Goal: Transaction & Acquisition: Book appointment/travel/reservation

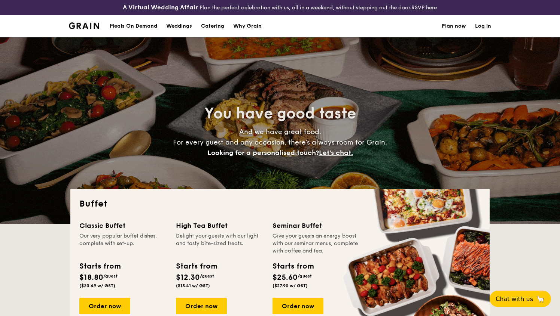
select select
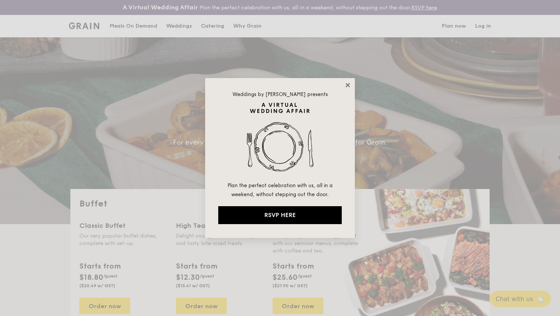
click at [346, 82] on icon at bounding box center [347, 85] width 7 height 7
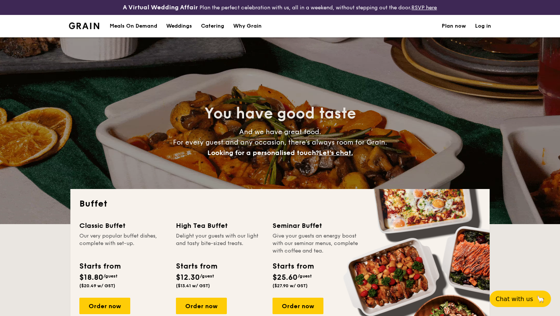
click at [208, 26] on h1 "Catering" at bounding box center [212, 26] width 23 height 22
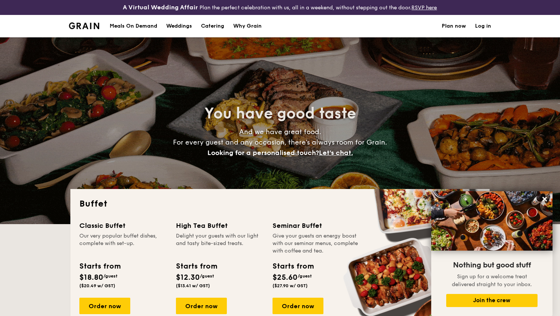
click at [208, 27] on h1 "Catering" at bounding box center [212, 26] width 23 height 22
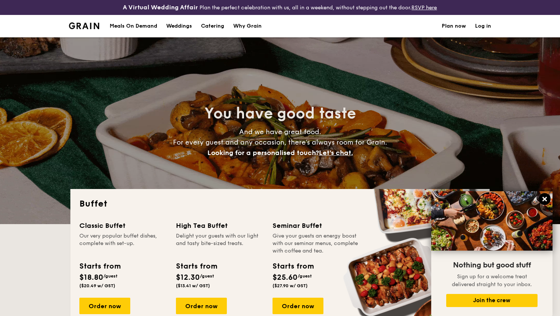
click at [548, 198] on button at bounding box center [544, 199] width 12 height 12
